Goal: Task Accomplishment & Management: Complete application form

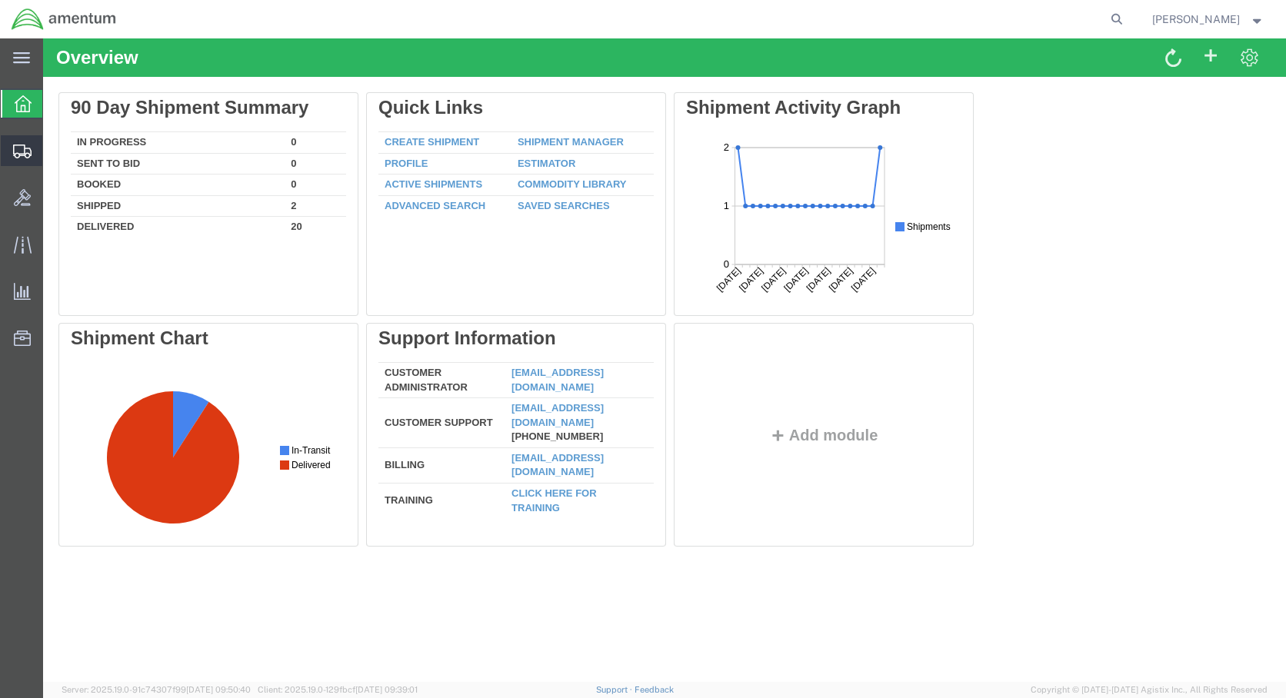
click at [0, 0] on span "Create Shipment" at bounding box center [0, 0] width 0 height 0
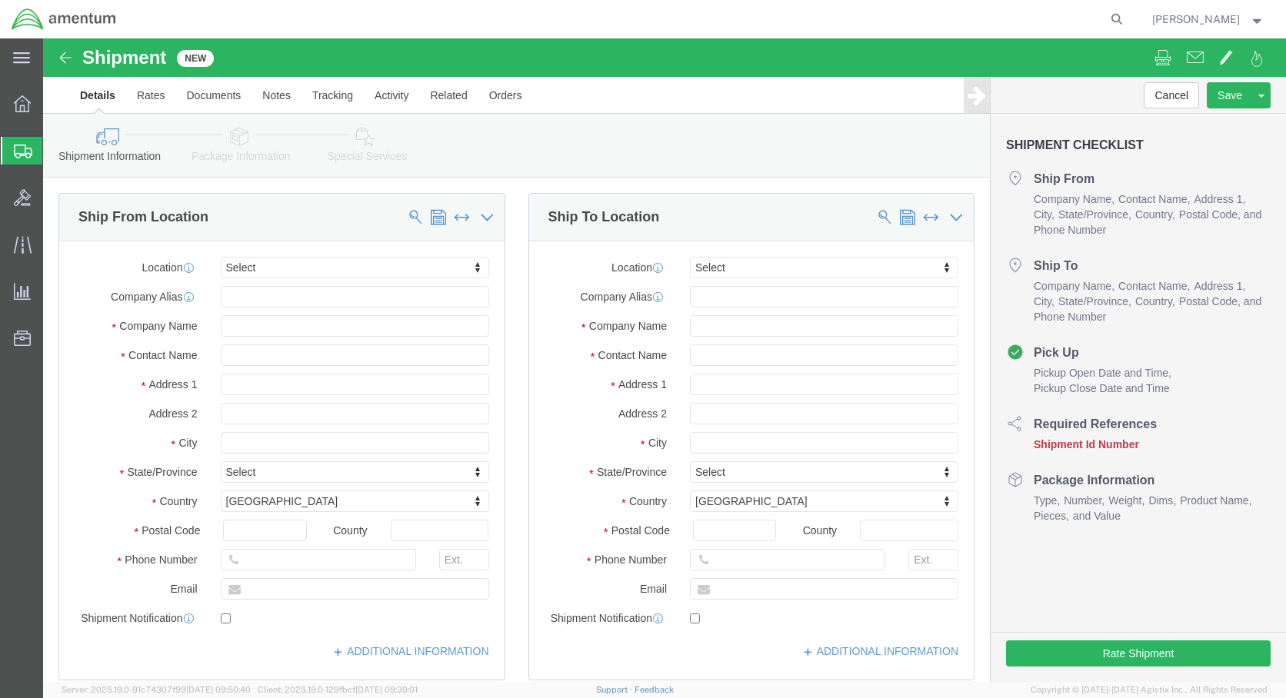
select select
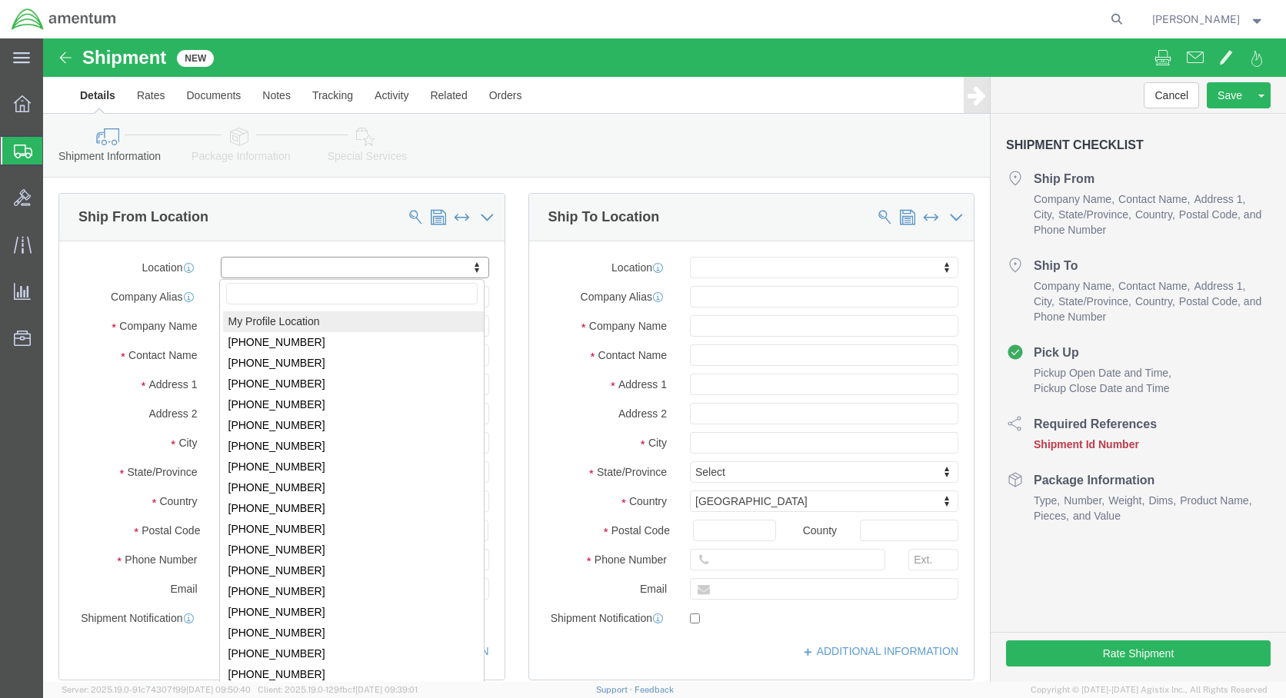
click body "Shipment New Details Rates Documents Notes Tracking Activity Related Orders Can…"
select select "42644"
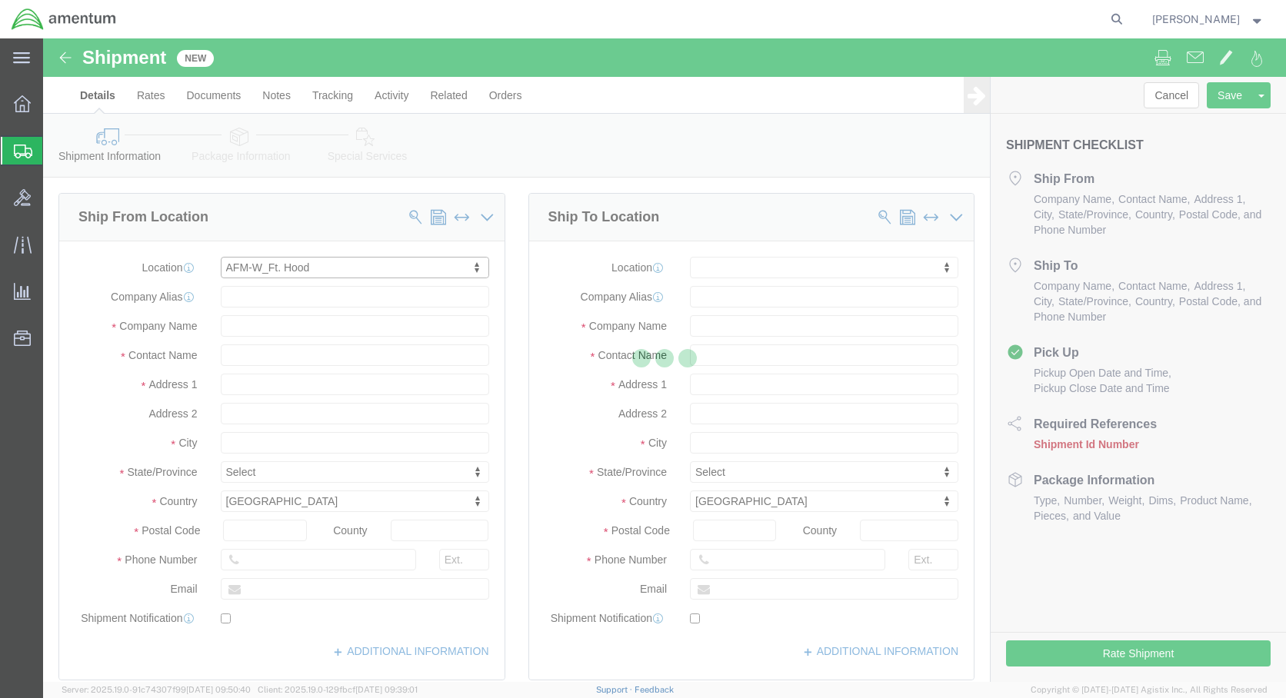
type input "Bldg. [STREET_ADDRESS]"
type input "Hood Army Airfield"
type input "76544"
type input "Amentum Services, Inc."
type input "Fort Hood"
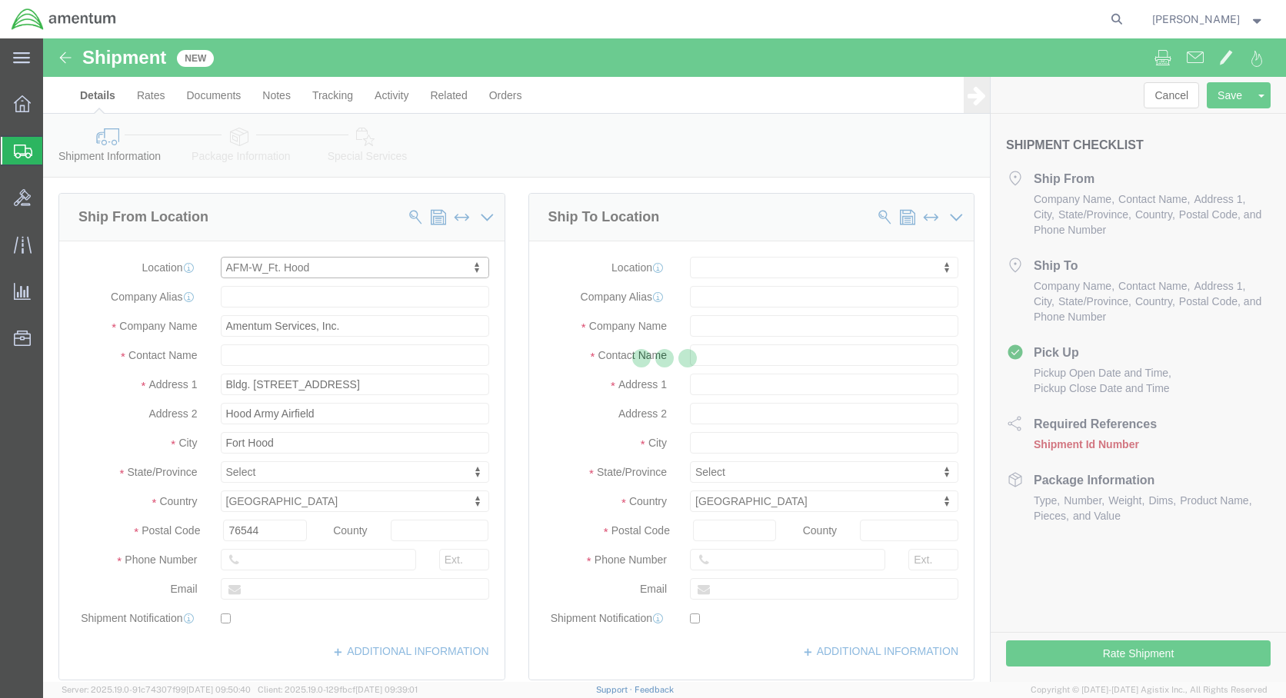
select select "[GEOGRAPHIC_DATA]"
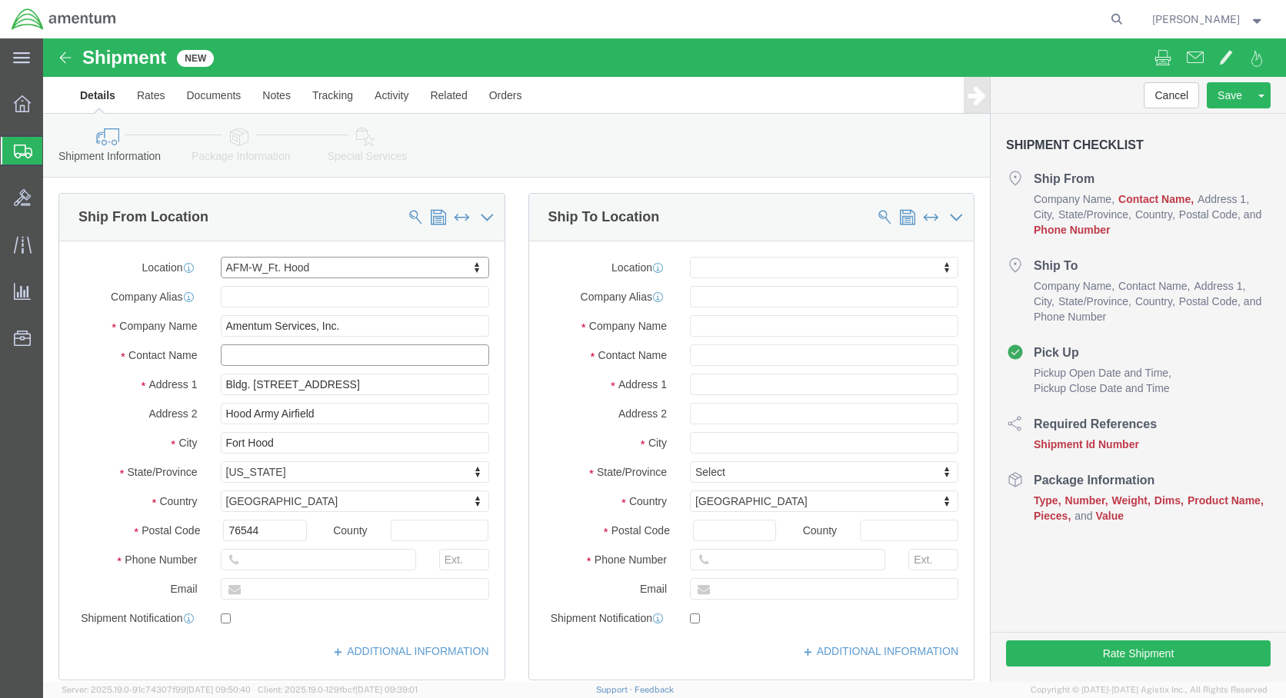
click input "text"
type input "[PERSON_NAME]"
click input "text"
click input "[PERSON_NAME].a."
type input "[PERSON_NAME][EMAIL_ADDRESS][DOMAIN_NAME]"
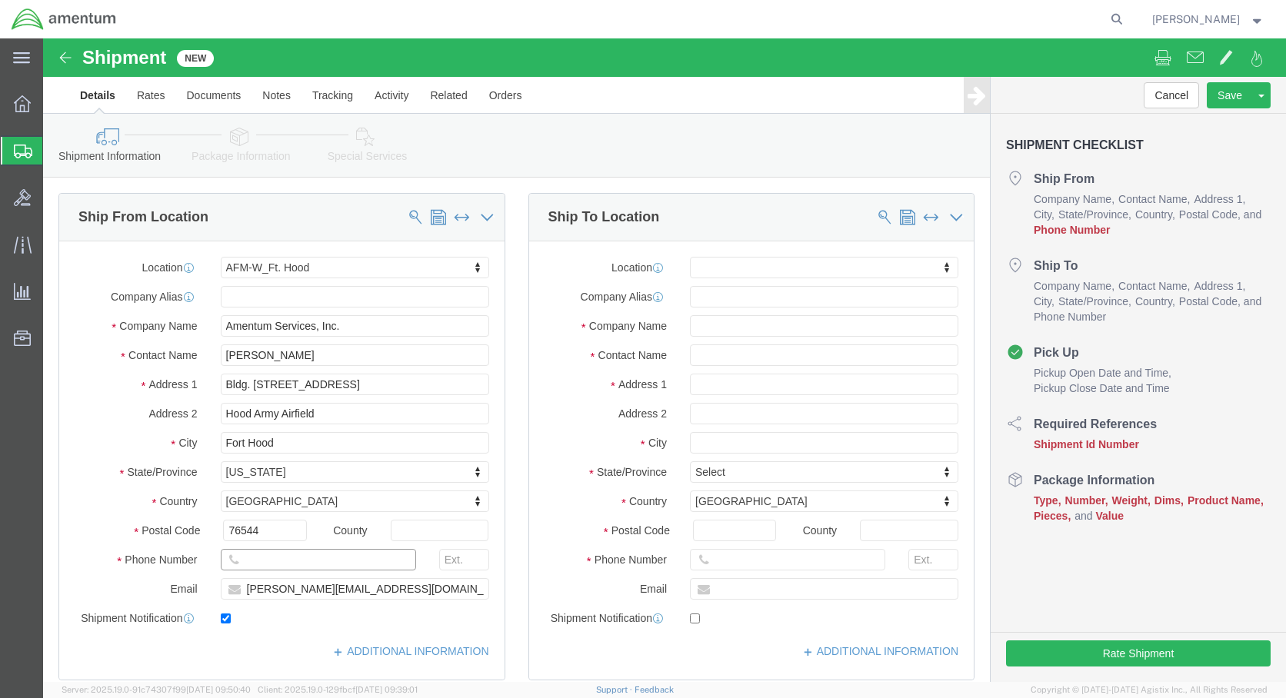
checkbox input "true"
click input "text"
type input "2547604794"
click label
click input "checkbox"
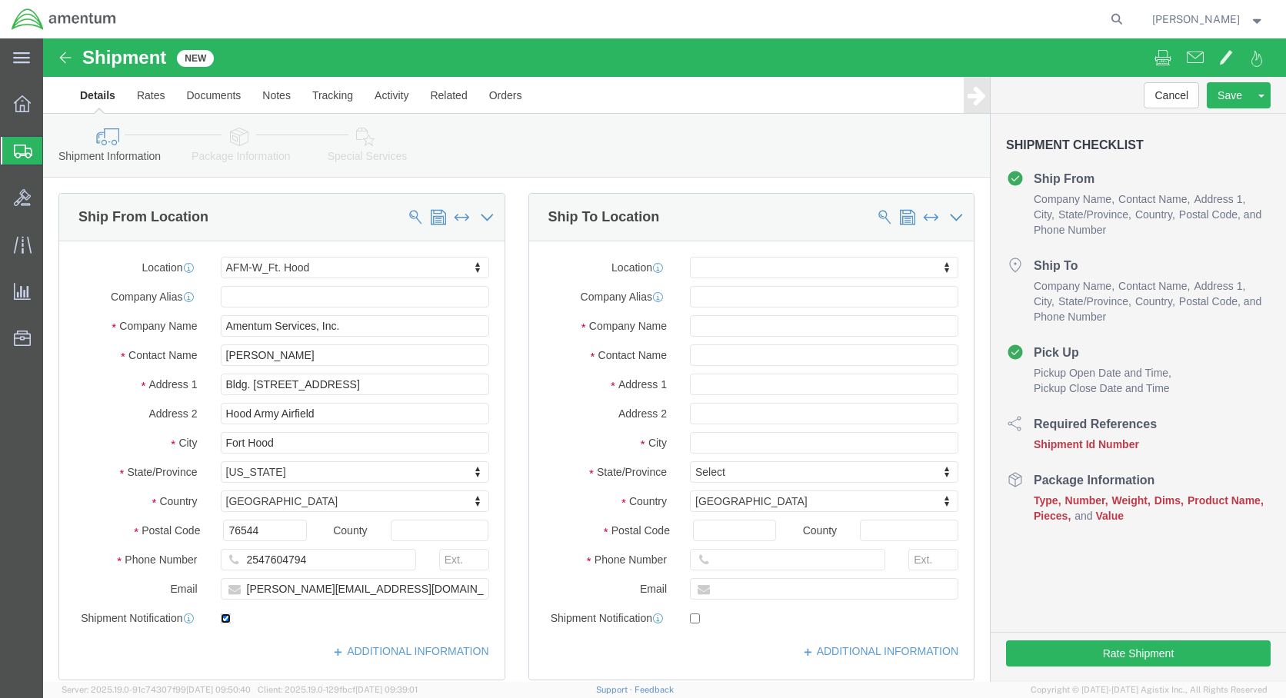
checkbox input "false"
click body "Shipment New Details Rates Documents Notes Tracking Activity Related Orders Can…"
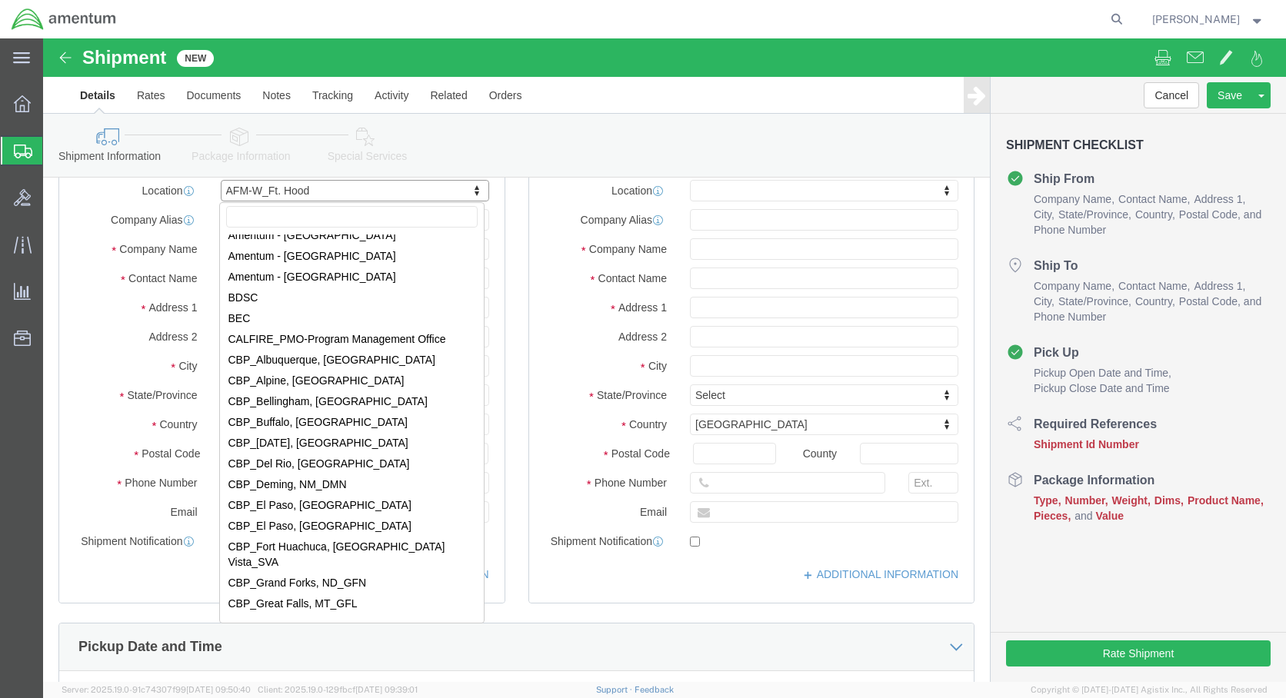
scroll to position [2040, 0]
